Goal: Answer question/provide support

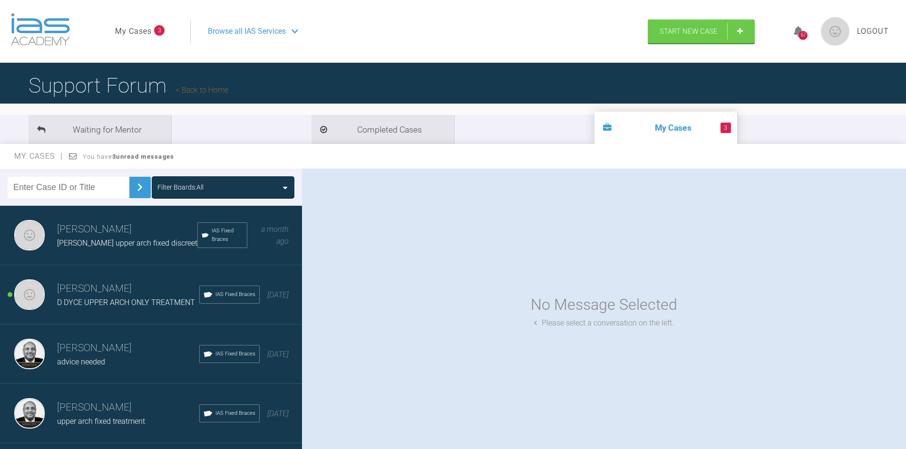
click at [193, 89] on link "Back to Home" at bounding box center [202, 90] width 52 height 9
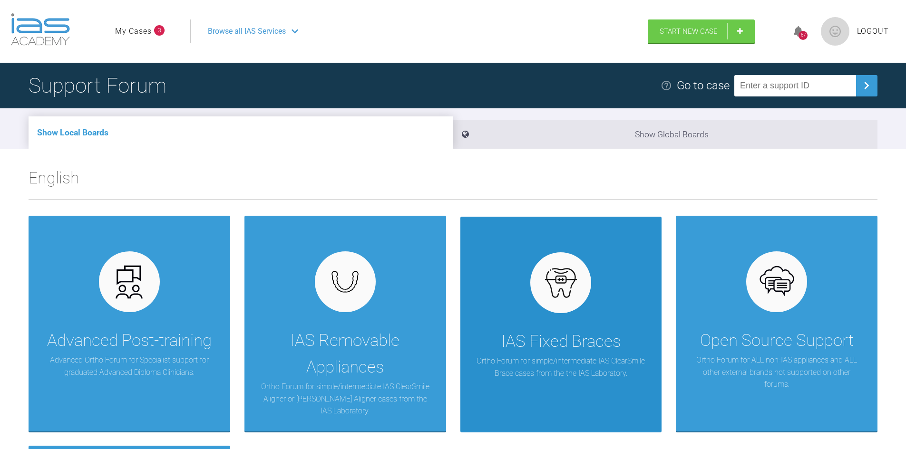
click at [549, 351] on div "IAS Fixed Braces" at bounding box center [560, 342] width 119 height 27
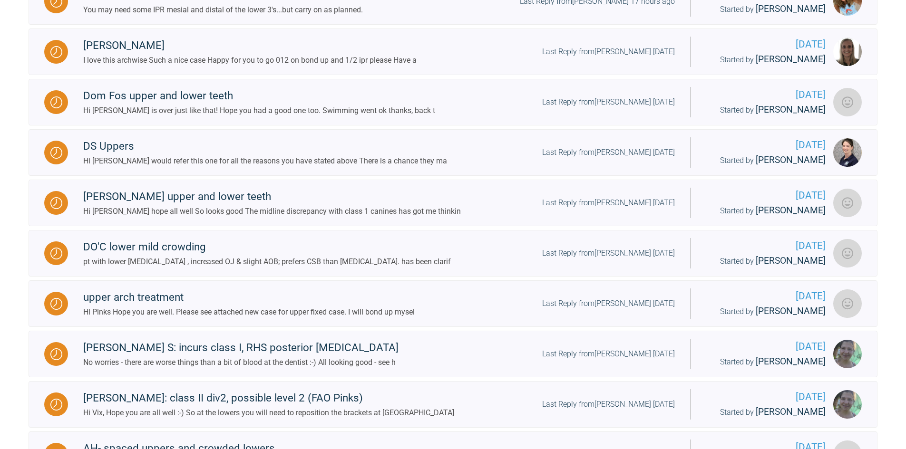
scroll to position [618, 0]
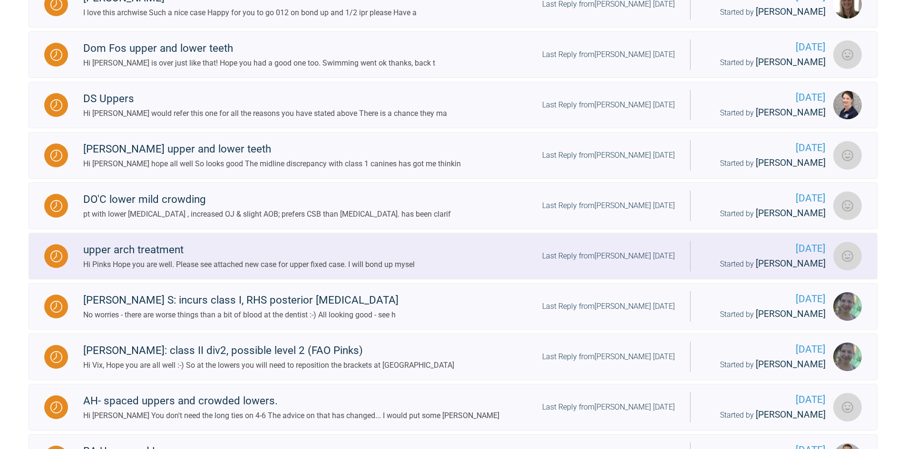
click at [159, 271] on div "Hi Pinks Hope you are well. Please see attached new case for upper fixed case. …" at bounding box center [248, 265] width 331 height 12
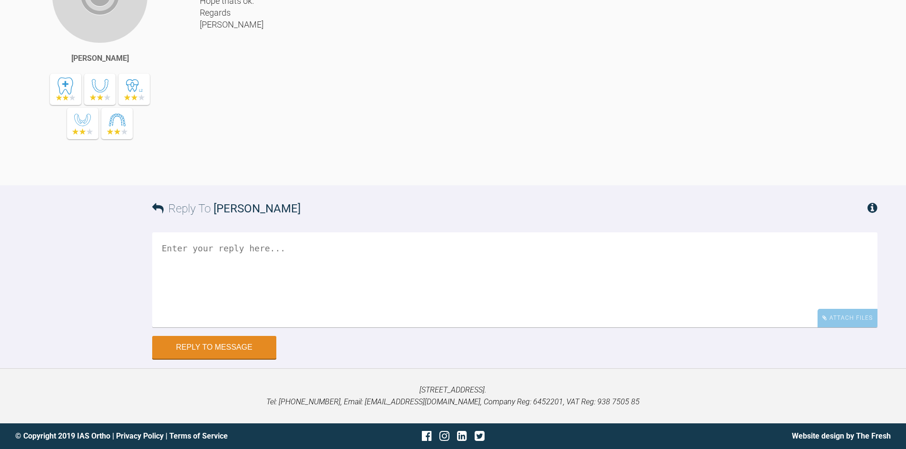
scroll to position [618, 0]
click at [243, 328] on textarea at bounding box center [514, 280] width 725 height 95
type textarea "Hi It is possible to look in to this case please. thanks [PERSON_NAME]"
click at [179, 348] on button "Reply to Message" at bounding box center [214, 348] width 124 height 23
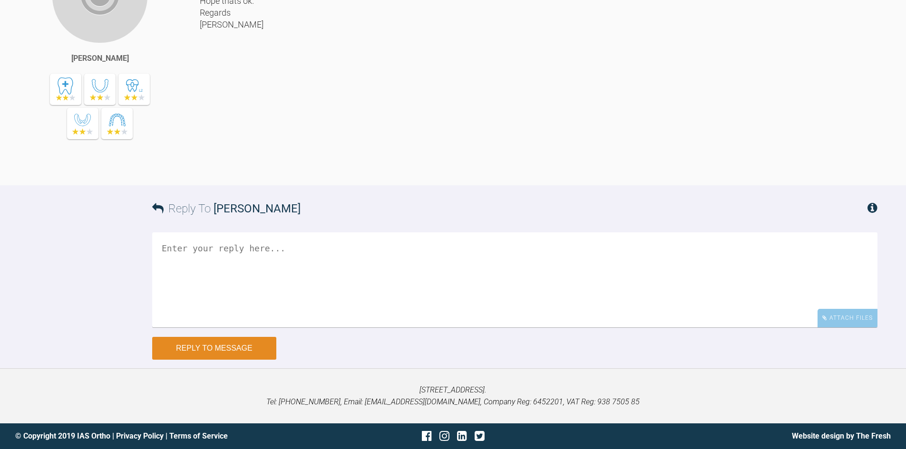
scroll to position [1057, 0]
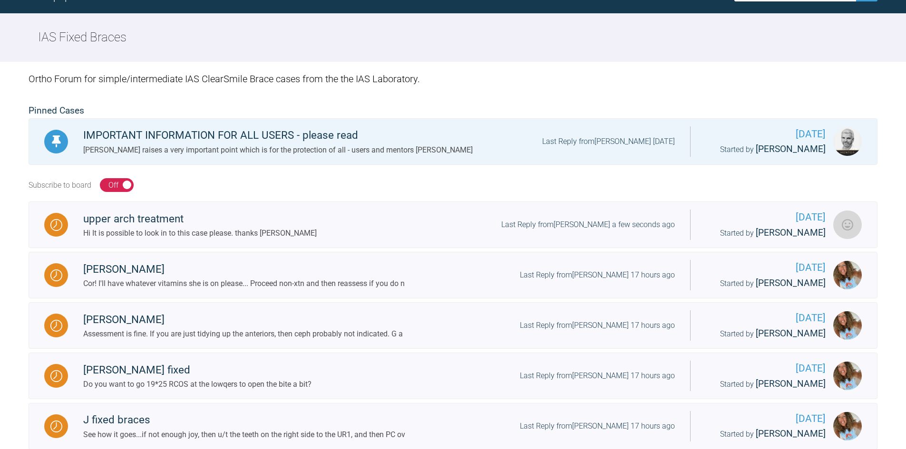
scroll to position [190, 0]
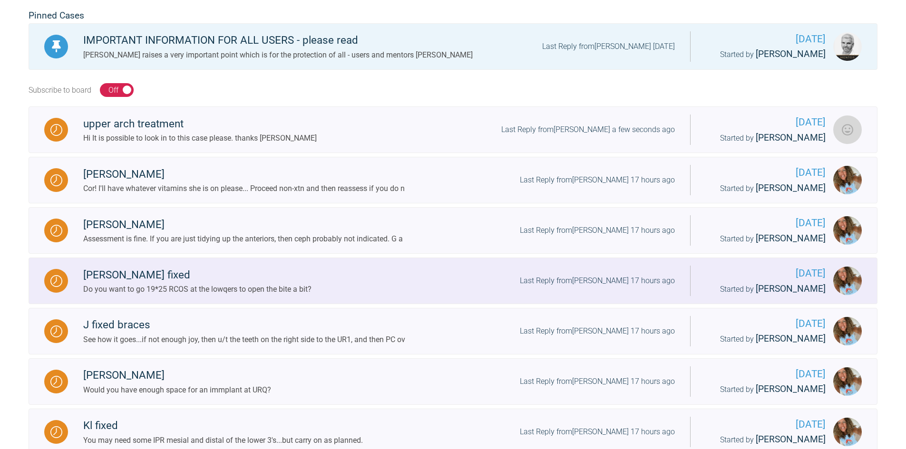
click at [282, 296] on div "Do you want to go 19*25 RCOS at the lowqers to open the bite a bit?" at bounding box center [197, 289] width 228 height 12
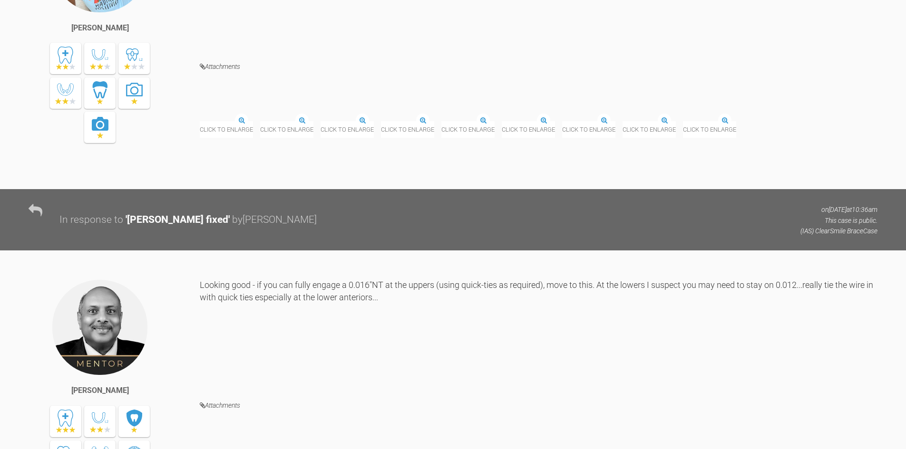
scroll to position [6800, 0]
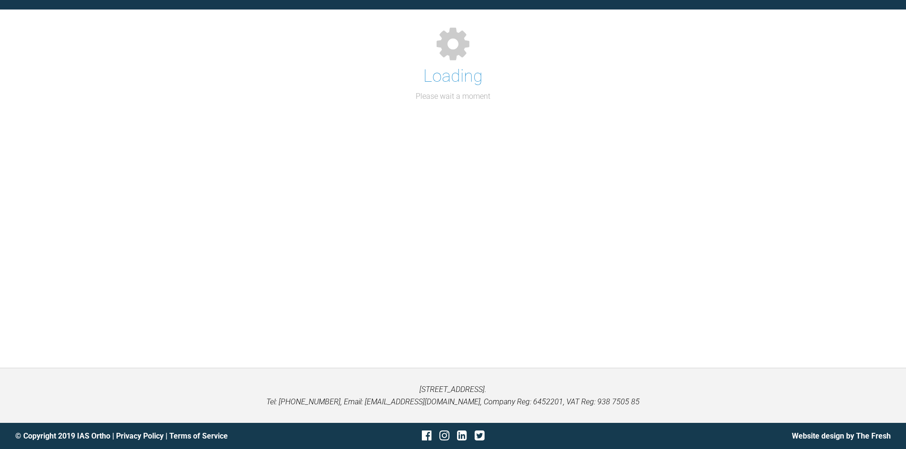
scroll to position [968, 0]
